Goal: Transaction & Acquisition: Purchase product/service

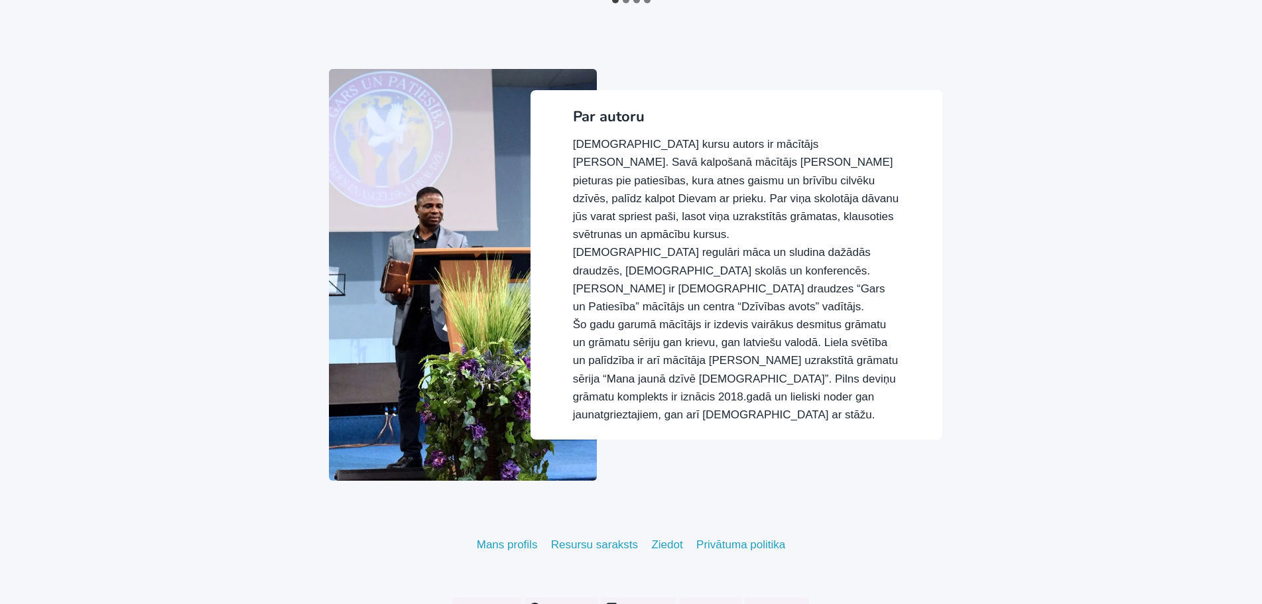
scroll to position [1532, 0]
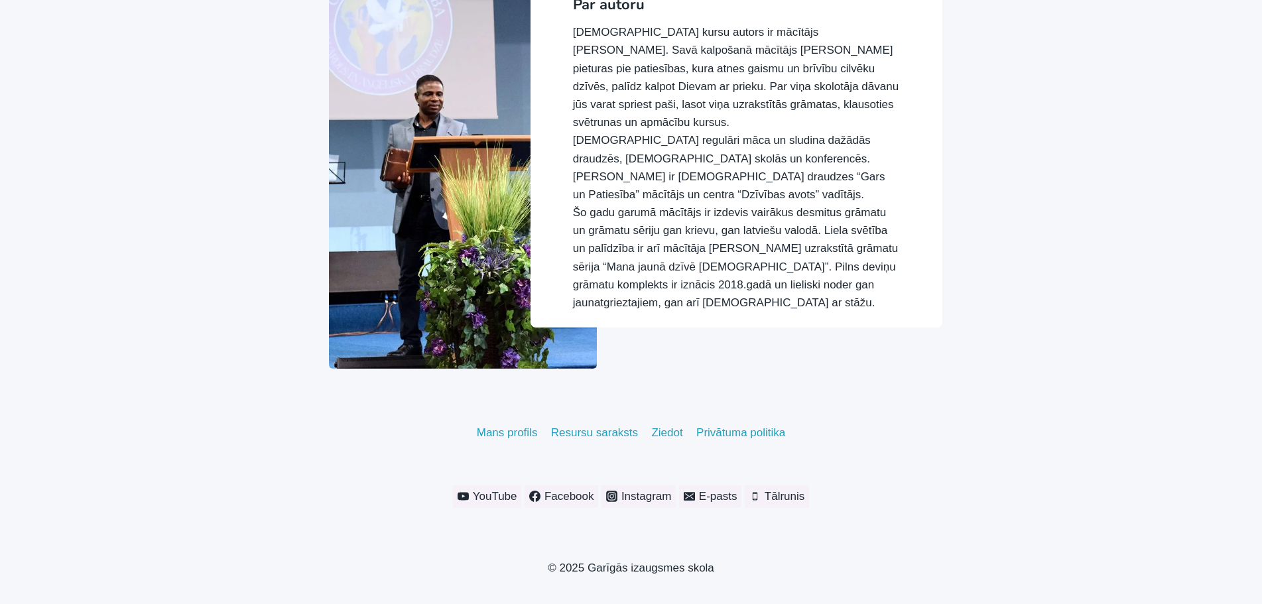
click at [602, 420] on link "Resursu saraksts" at bounding box center [594, 432] width 101 height 25
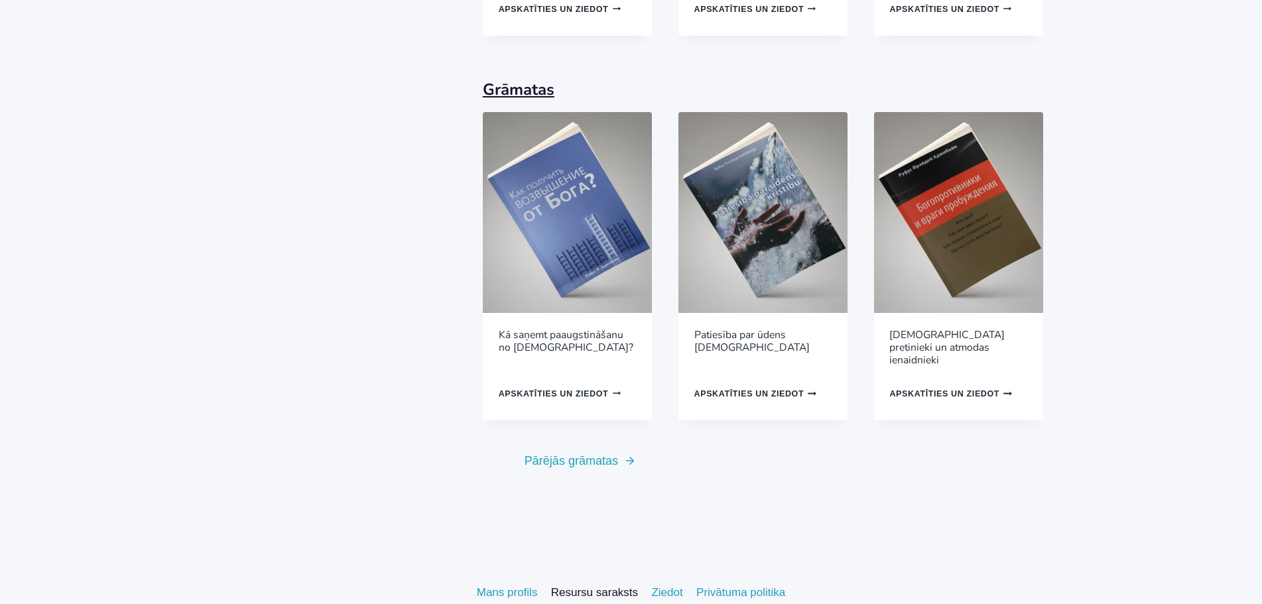
scroll to position [1353, 0]
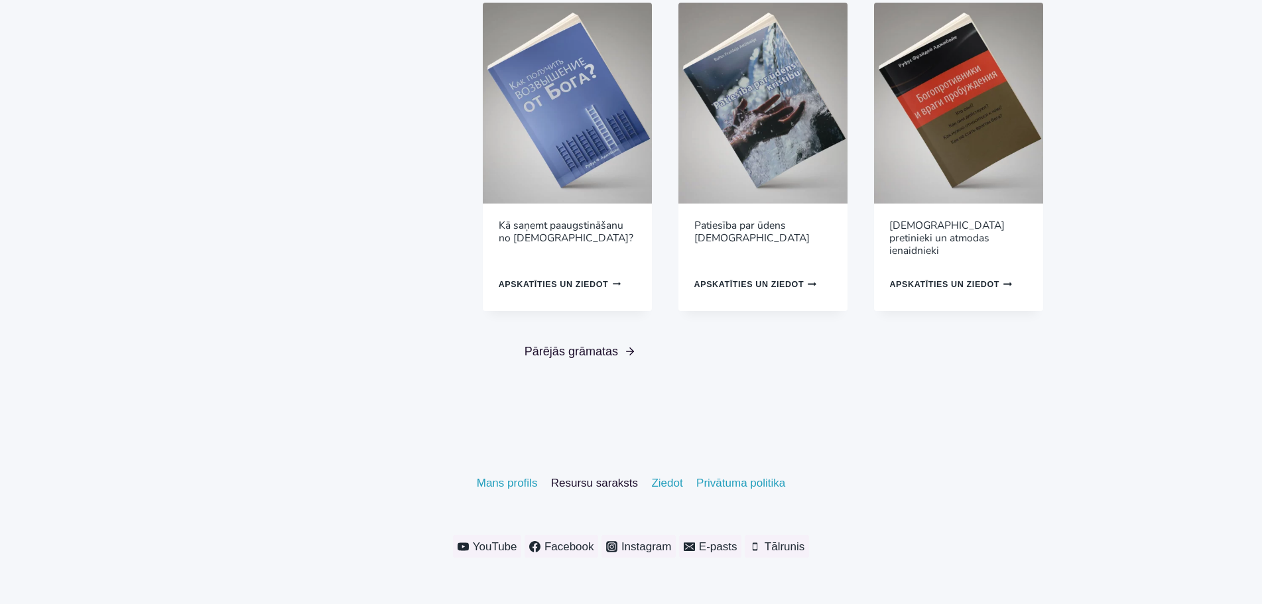
click at [598, 342] on span "Pārējās grāmatas" at bounding box center [570, 351] width 93 height 19
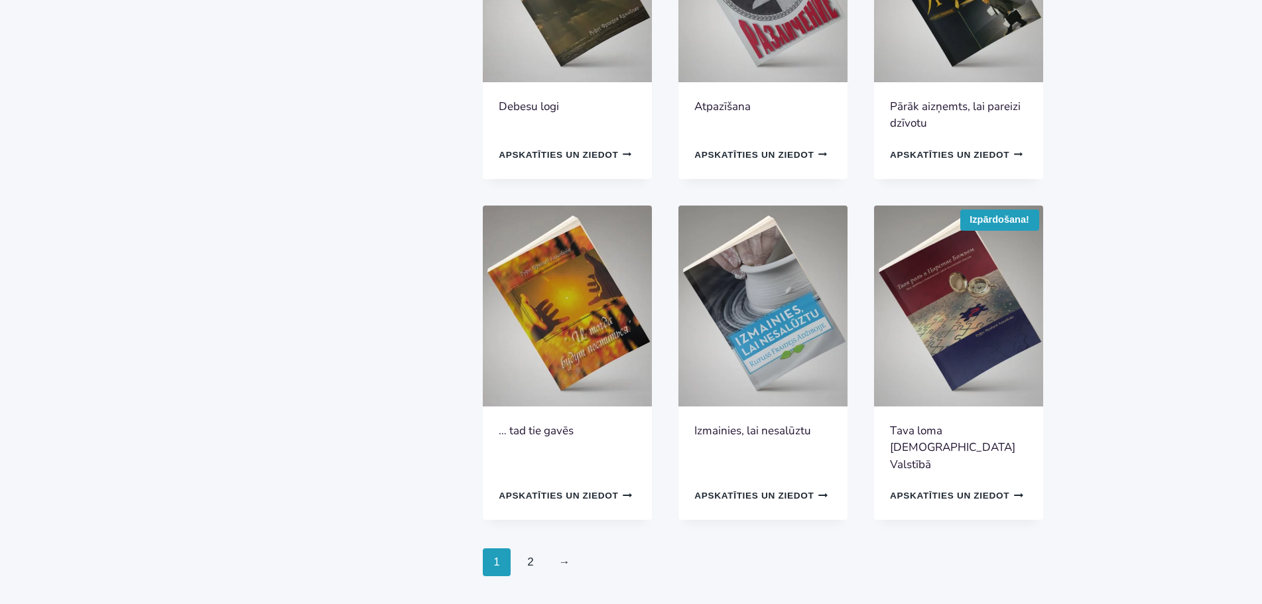
scroll to position [879, 0]
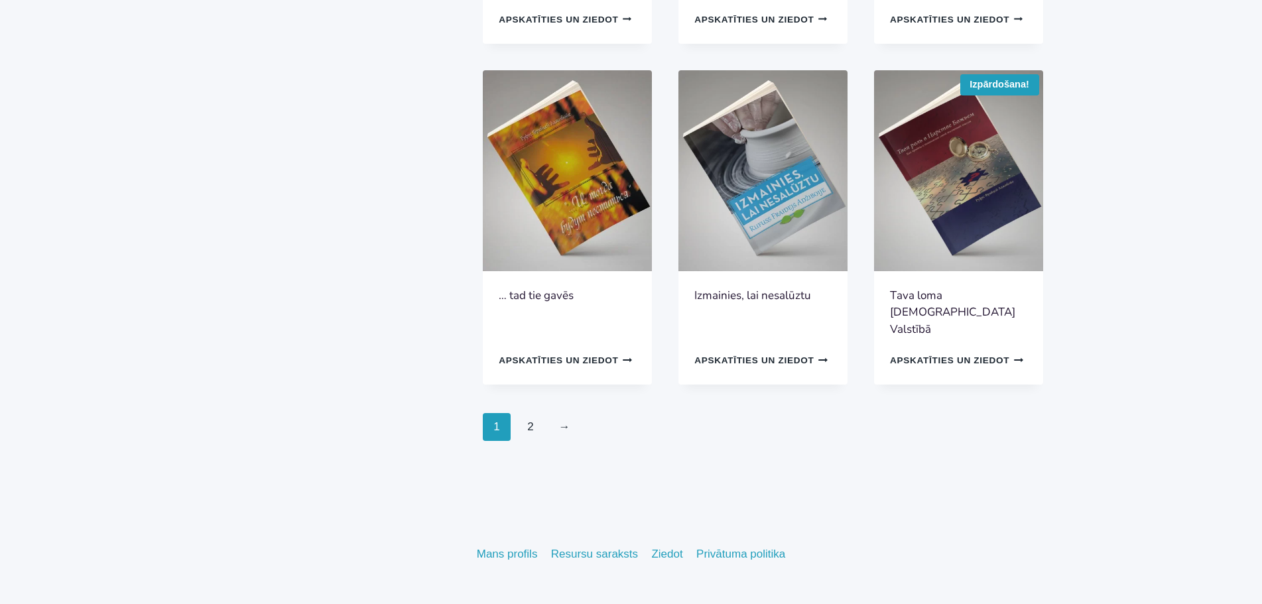
click at [755, 190] on img at bounding box center [762, 170] width 169 height 201
click at [528, 413] on link "2" at bounding box center [531, 427] width 29 height 28
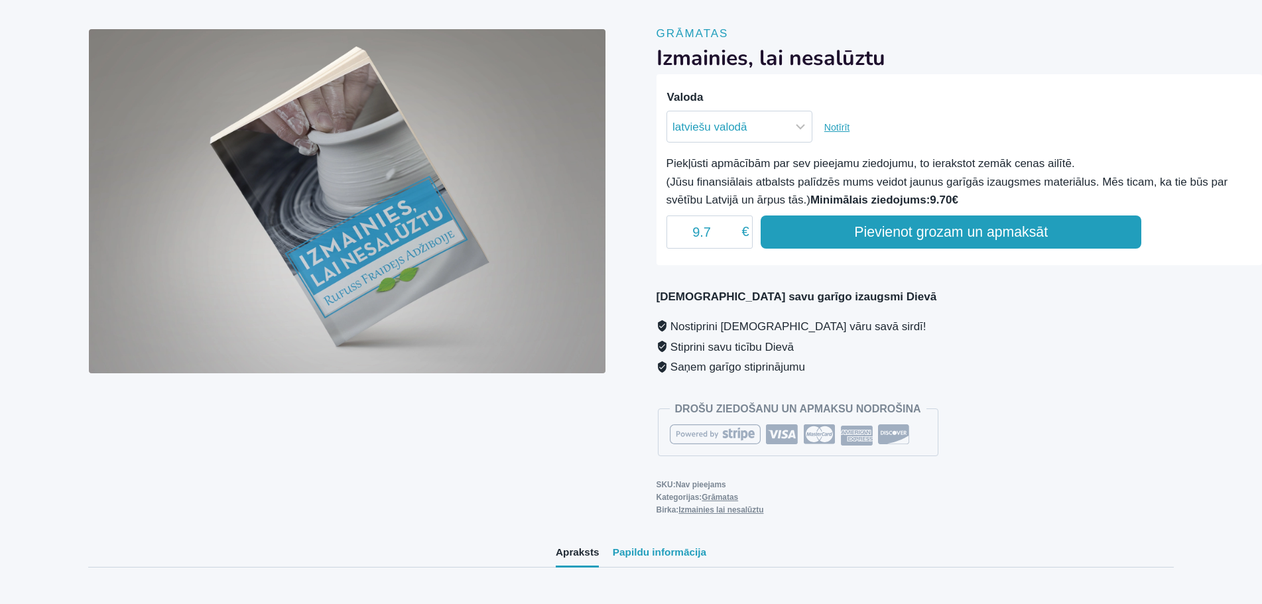
scroll to position [203, 0]
